Goal: Task Accomplishment & Management: Use online tool/utility

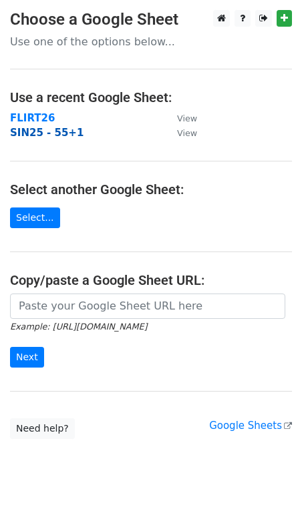
click at [37, 137] on strong "SIN25 - 55+1" at bounding box center [46, 133] width 73 height 12
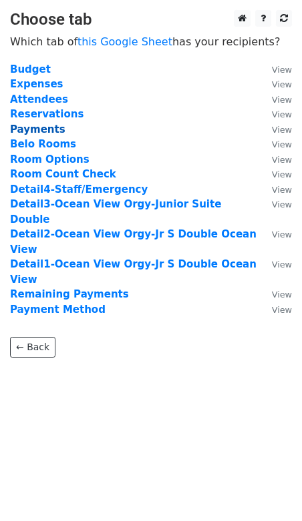
click at [36, 127] on strong "Payments" at bounding box center [37, 129] width 55 height 12
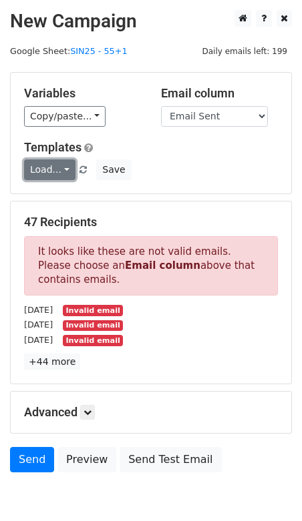
click at [42, 165] on link "Load..." at bounding box center [49, 169] width 51 height 21
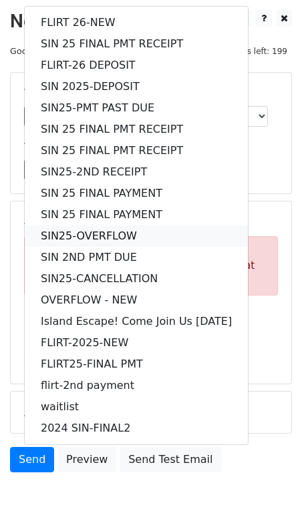
click at [58, 233] on link "SIN25-OVERFLOW" at bounding box center [136, 235] width 223 height 21
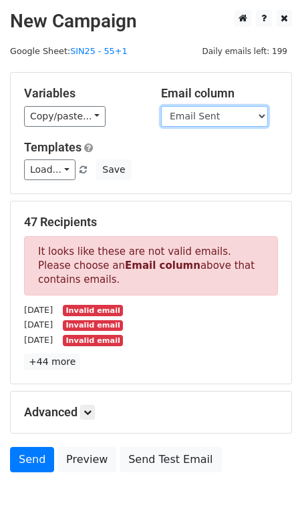
click at [207, 109] on select "Guest Date Type Method AmountDue AmountPaid TransactionFeeOverride TransactionF…" at bounding box center [214, 116] width 107 height 21
select select "Recipient"
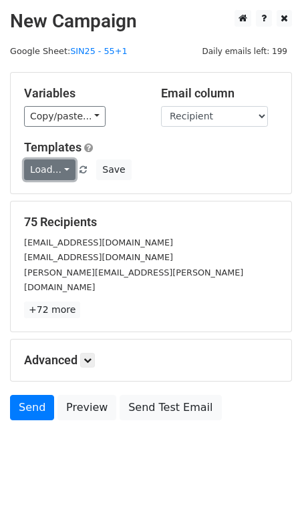
click at [57, 176] on link "Load..." at bounding box center [49, 169] width 51 height 21
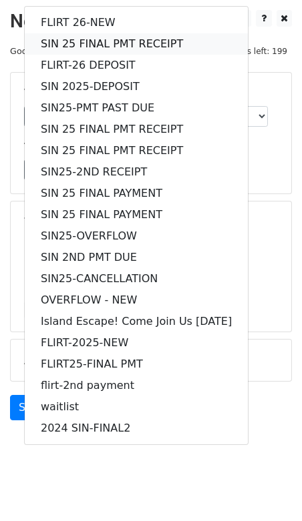
click at [57, 46] on link "SIN 25 FINAL PMT RECEIPT" at bounding box center [136, 43] width 223 height 21
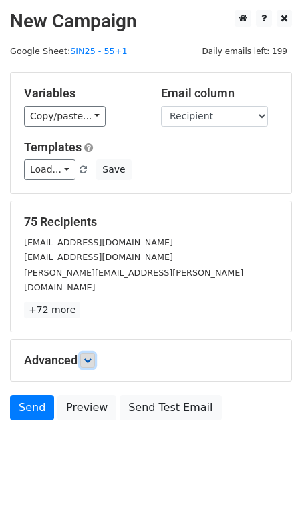
click at [88, 356] on icon at bounding box center [87, 360] width 8 height 8
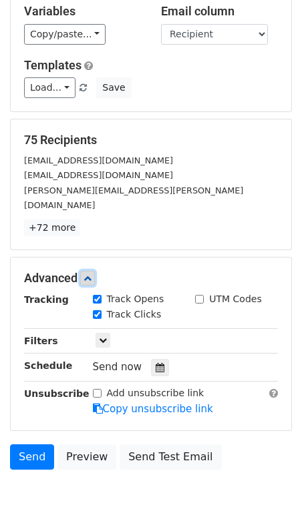
scroll to position [85, 0]
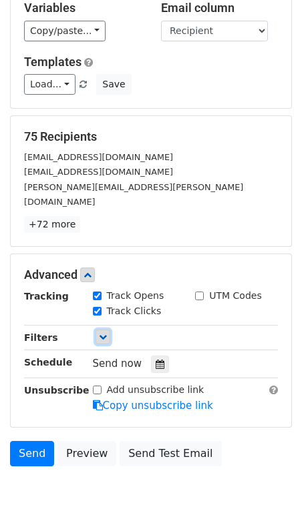
click at [104, 330] on link at bounding box center [102, 337] width 15 height 15
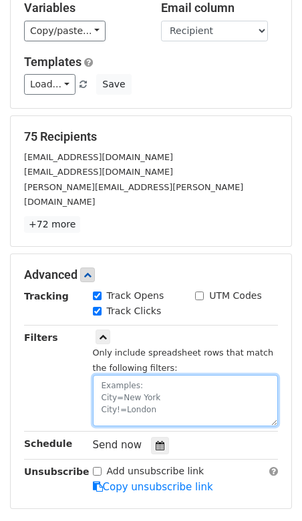
click at [131, 378] on textarea at bounding box center [185, 400] width 185 height 51
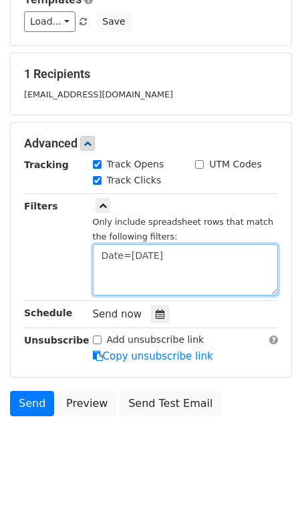
scroll to position [151, 0]
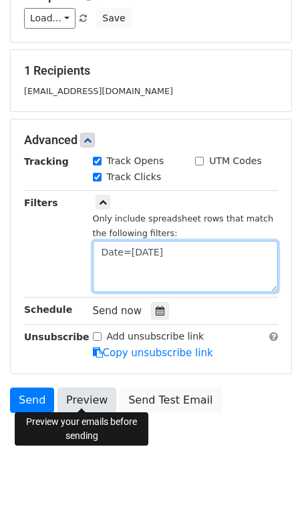
type textarea "Date=[DATE]"
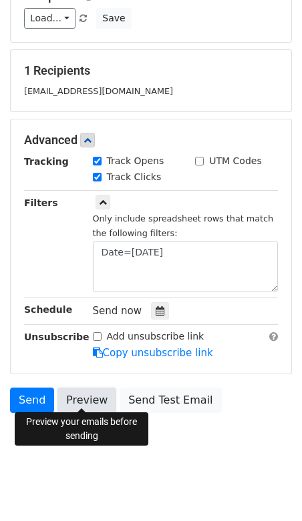
click at [82, 390] on link "Preview" at bounding box center [86, 400] width 59 height 25
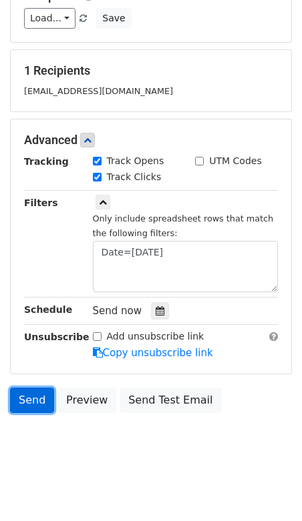
click at [31, 396] on link "Send" at bounding box center [32, 400] width 44 height 25
